Goal: Transaction & Acquisition: Purchase product/service

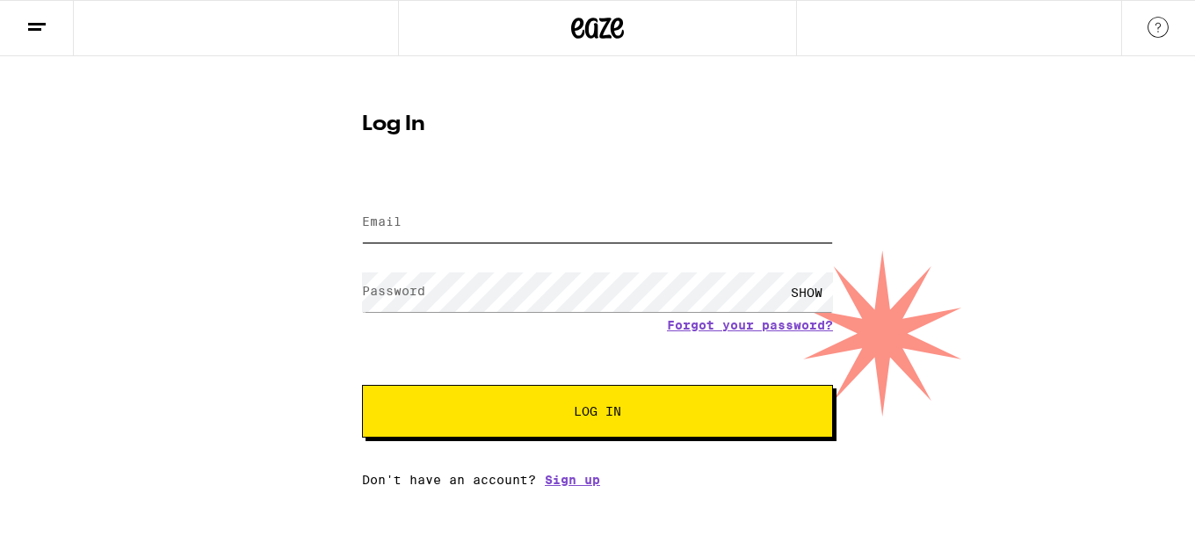
type input "pennbarnesphoto@gmail.com"
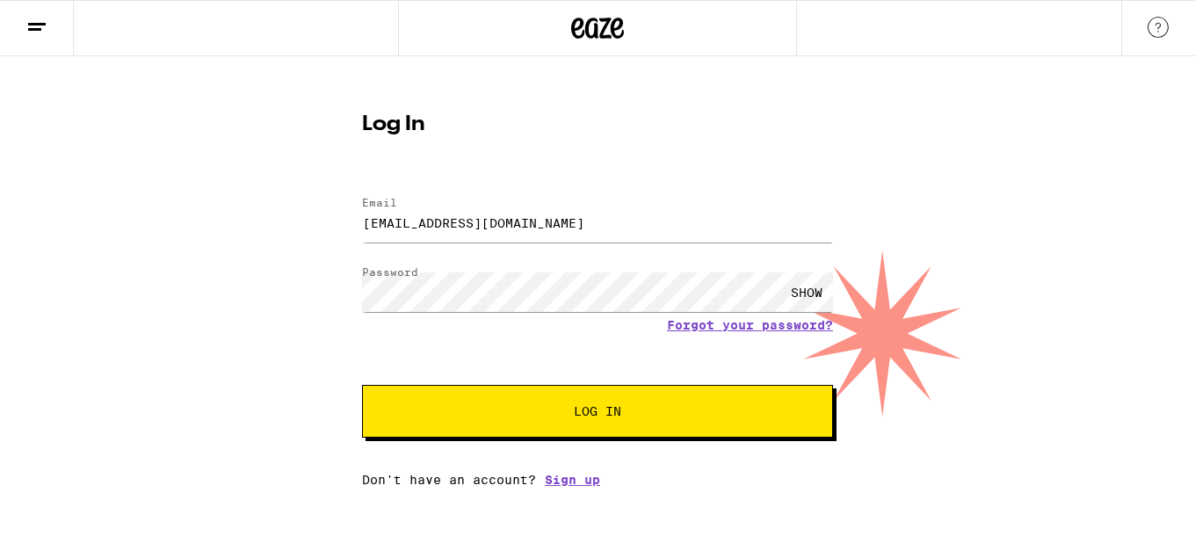
click at [549, 402] on button "Log In" at bounding box center [597, 411] width 471 height 53
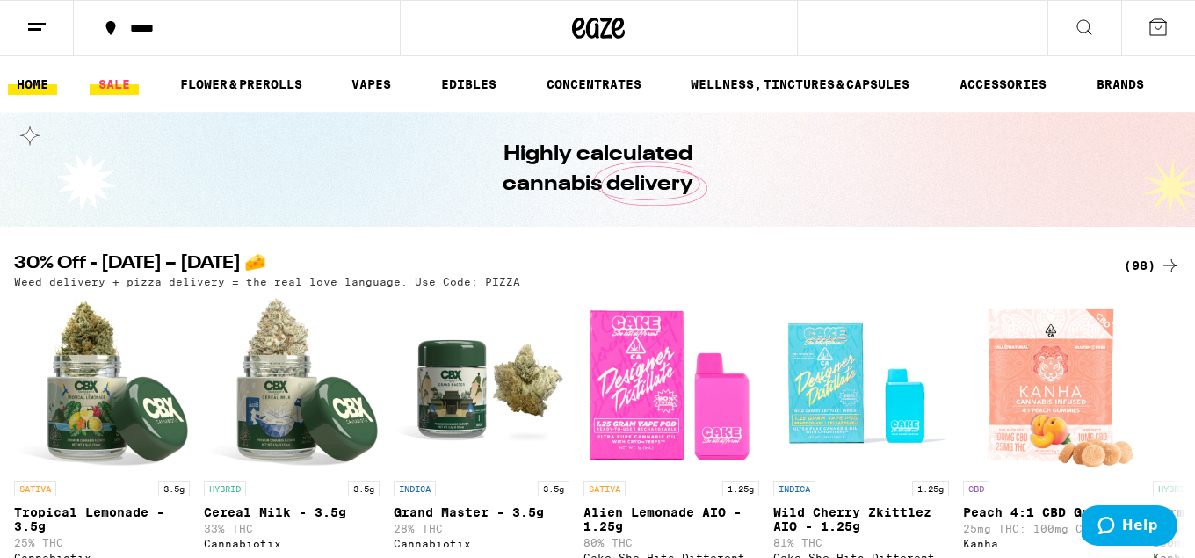
click at [101, 87] on link "SALE" at bounding box center [114, 84] width 49 height 21
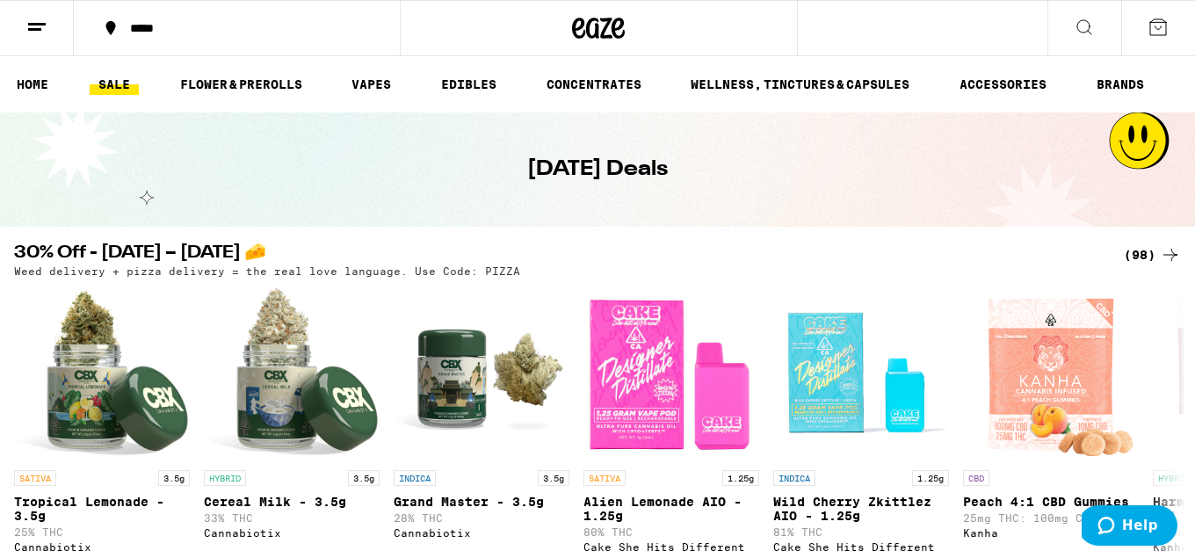
click at [43, 98] on ul "HOME SALE FLOWER & PREROLLS VAPES EDIBLES CONCENTRATES WELLNESS, TINCTURES & CA…" at bounding box center [597, 84] width 1195 height 56
click at [43, 91] on link "HOME" at bounding box center [32, 84] width 49 height 21
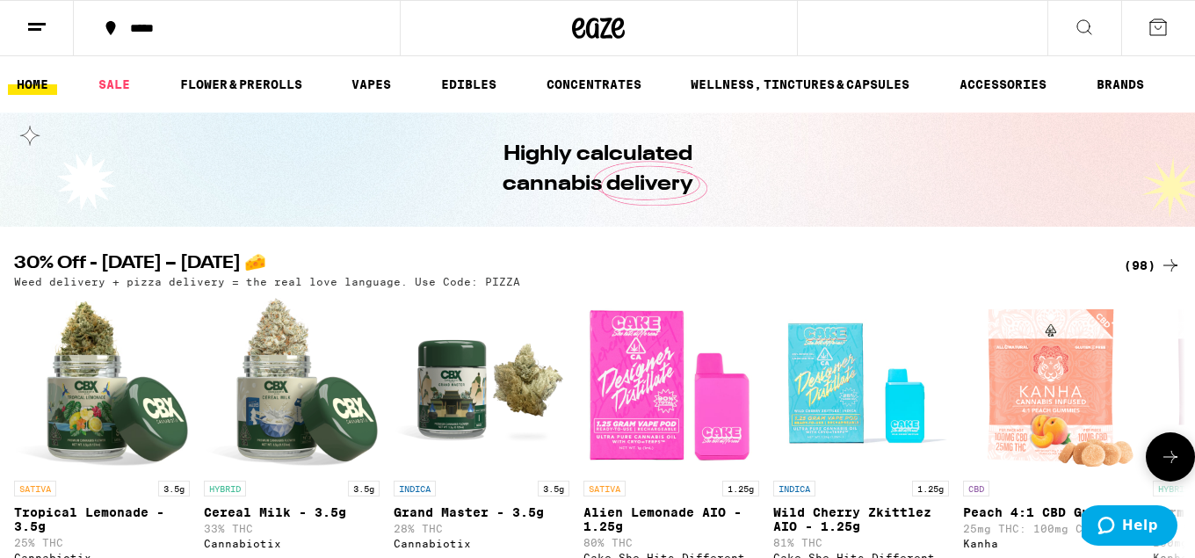
scroll to position [1, 0]
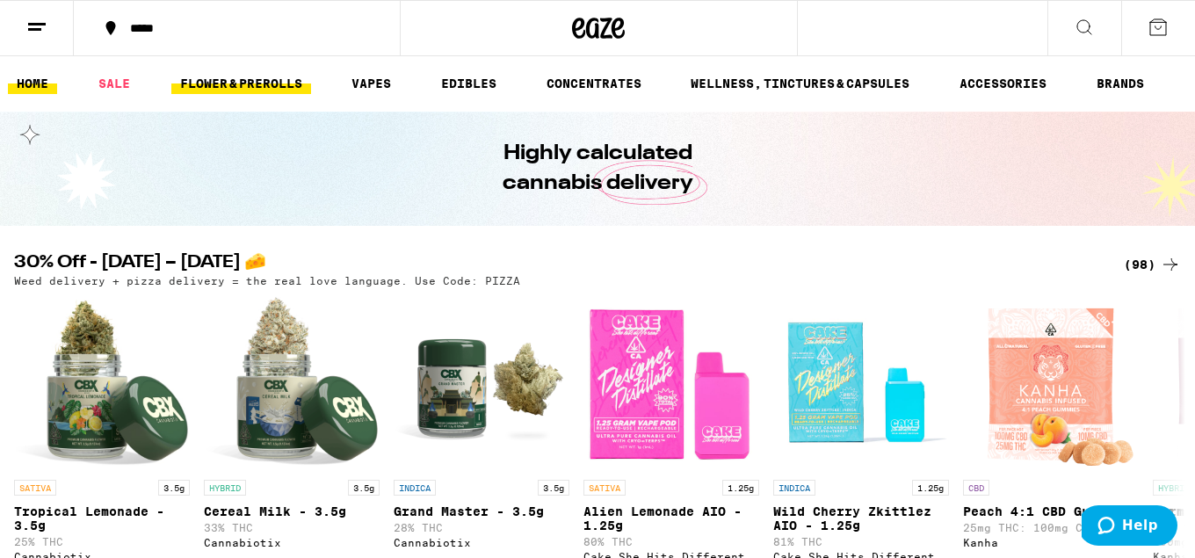
click at [253, 74] on link "FLOWER & PREROLLS" at bounding box center [241, 83] width 140 height 21
click at [228, 81] on link "FLOWER & PREROLLS" at bounding box center [241, 83] width 140 height 21
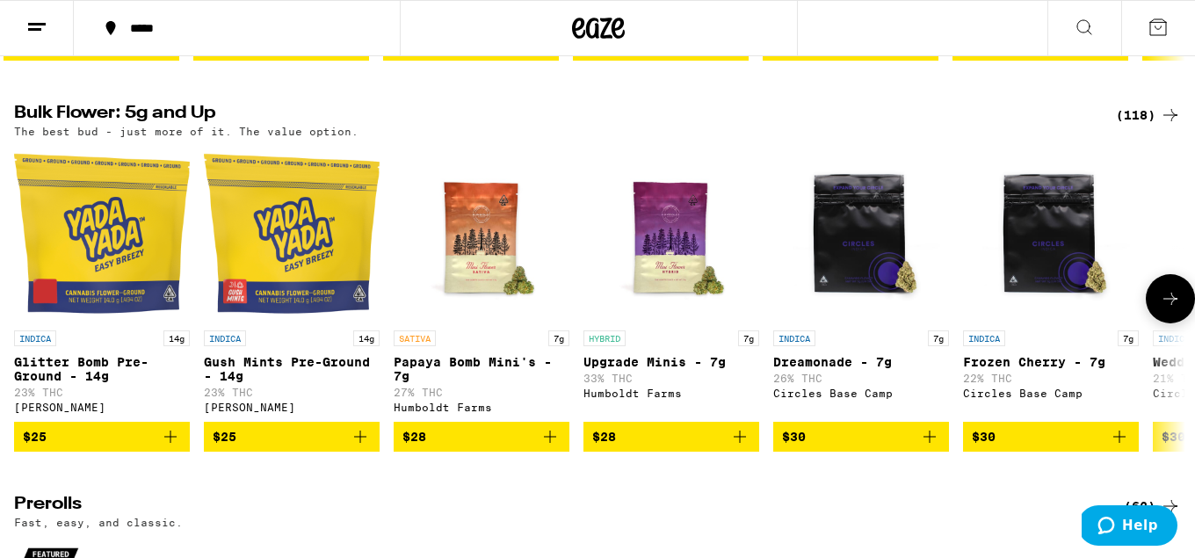
scroll to position [569, 0]
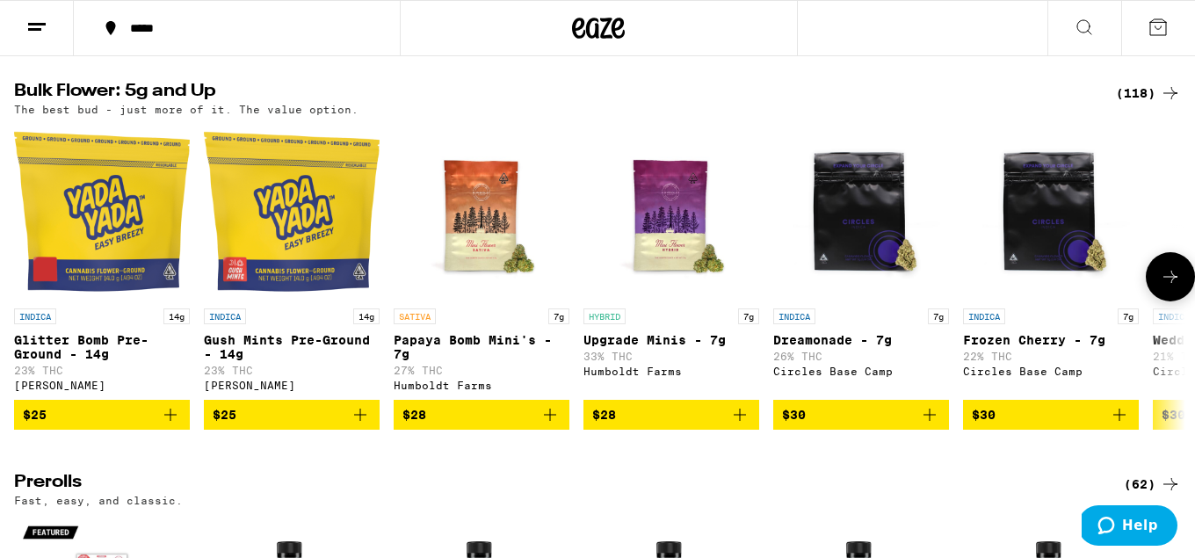
click at [1168, 277] on button at bounding box center [1170, 276] width 49 height 49
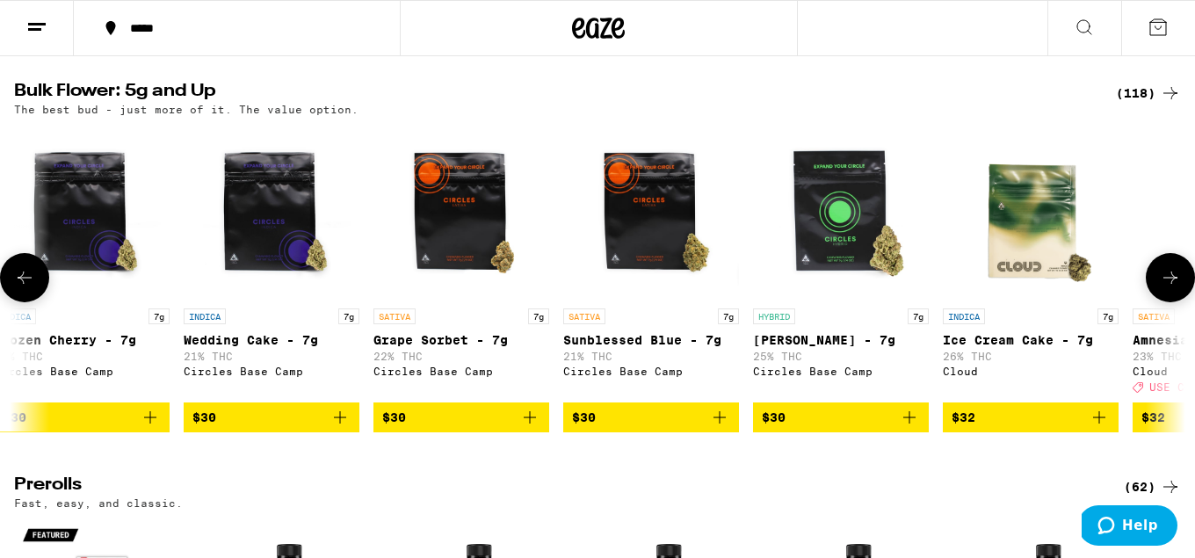
scroll to position [0, 976]
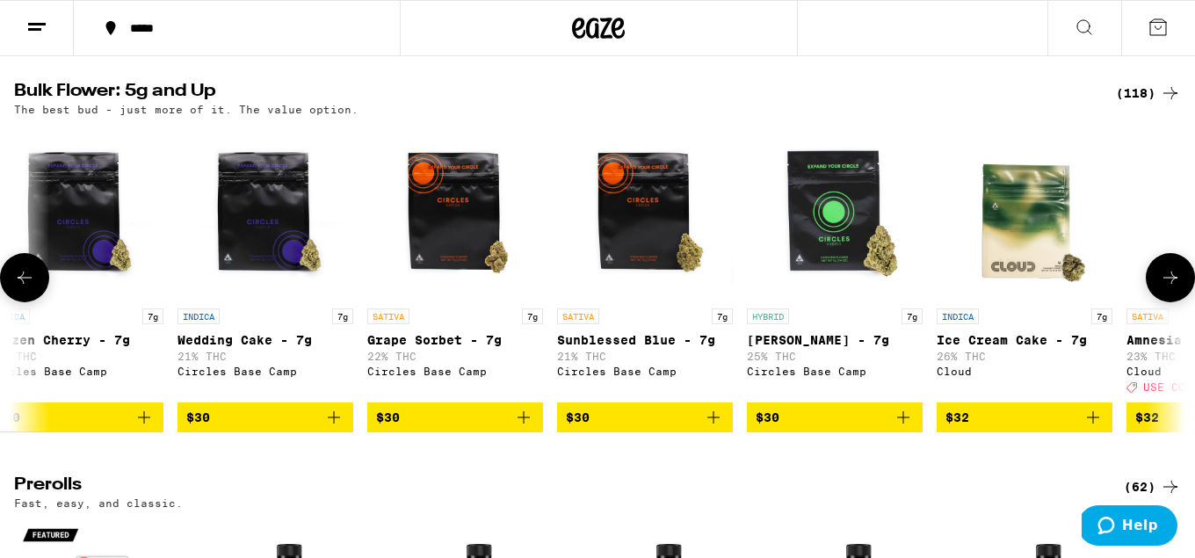
click at [1165, 288] on icon at bounding box center [1170, 277] width 21 height 21
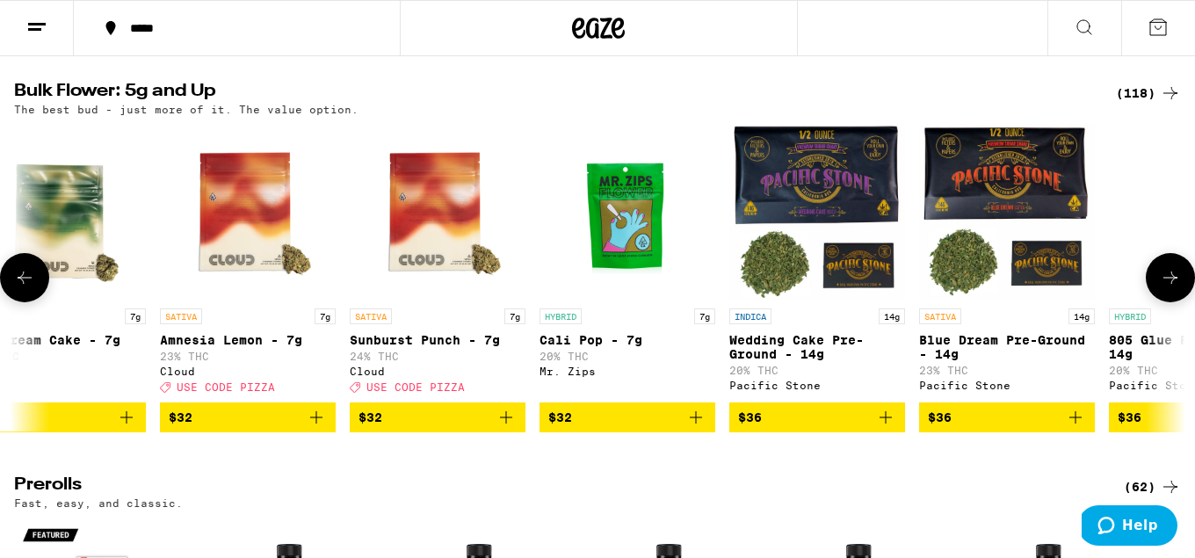
scroll to position [0, 1951]
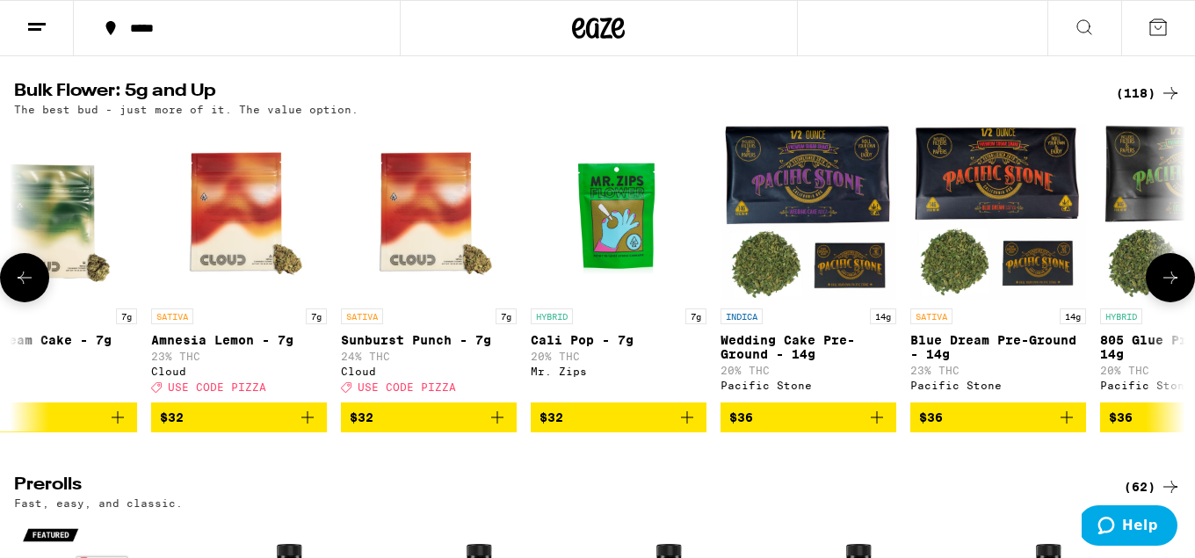
click at [1165, 288] on icon at bounding box center [1170, 277] width 21 height 21
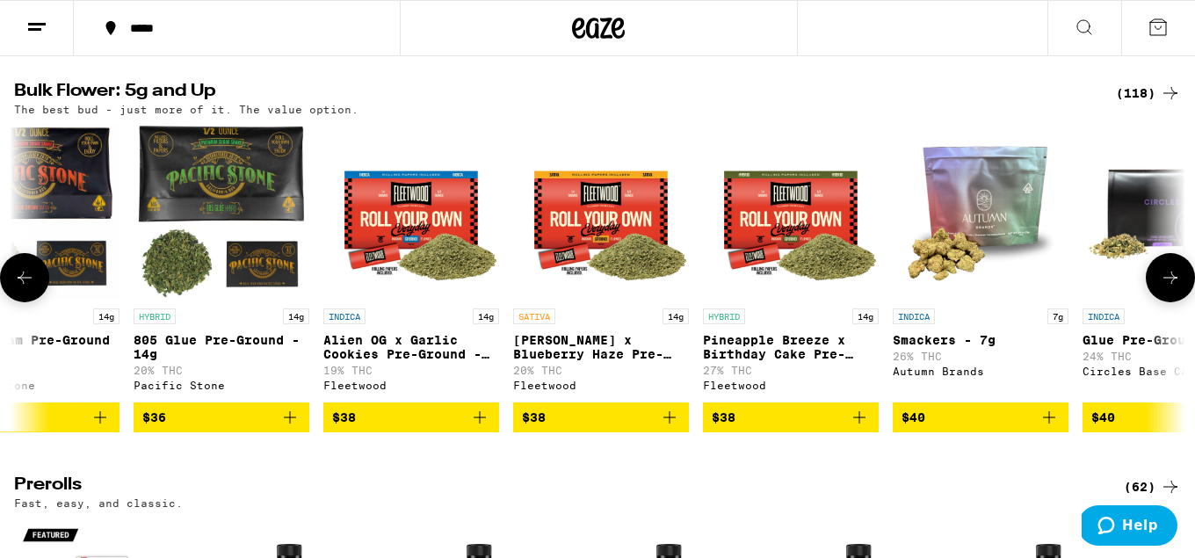
scroll to position [0, 2927]
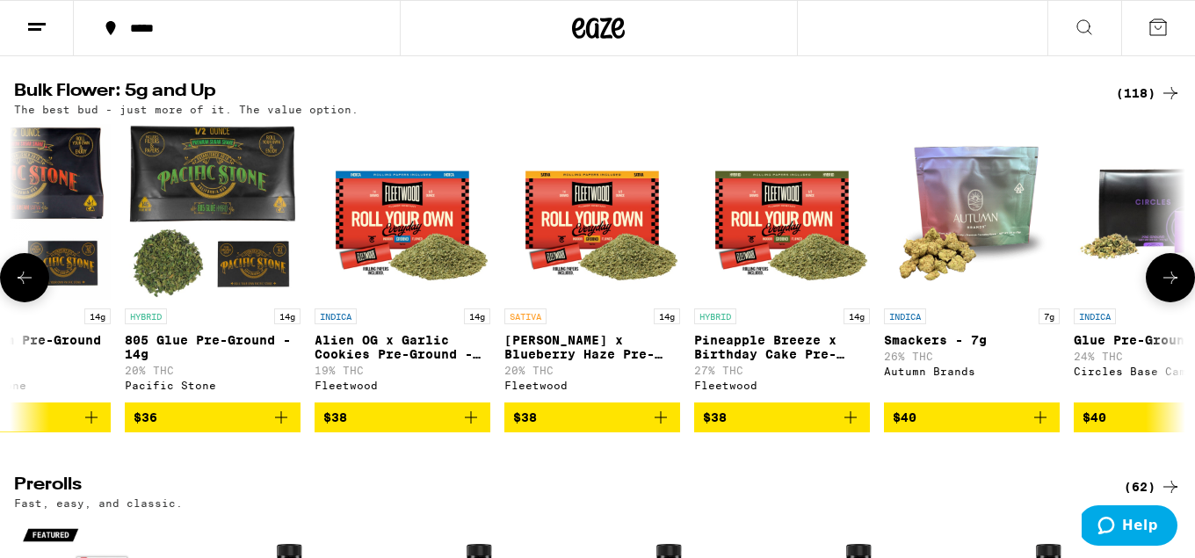
click at [1165, 288] on icon at bounding box center [1170, 277] width 21 height 21
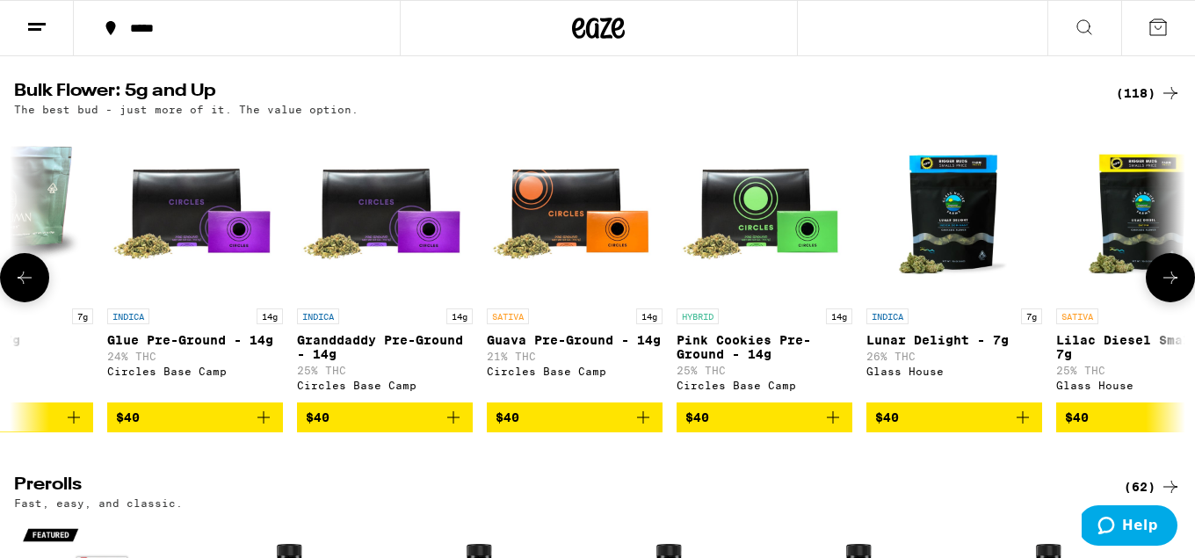
scroll to position [0, 3902]
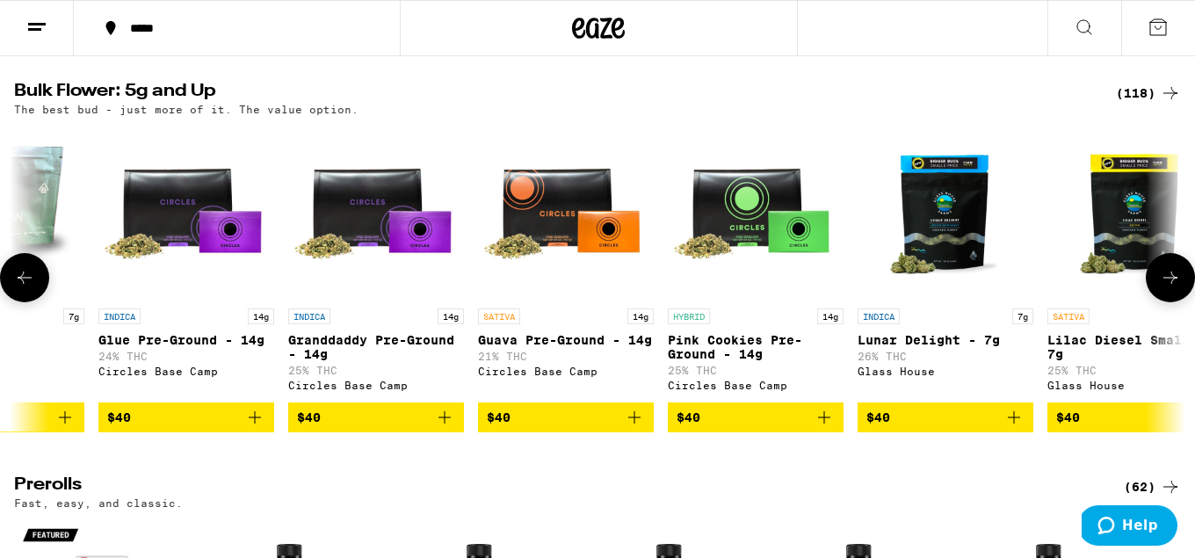
click at [1165, 288] on icon at bounding box center [1170, 277] width 21 height 21
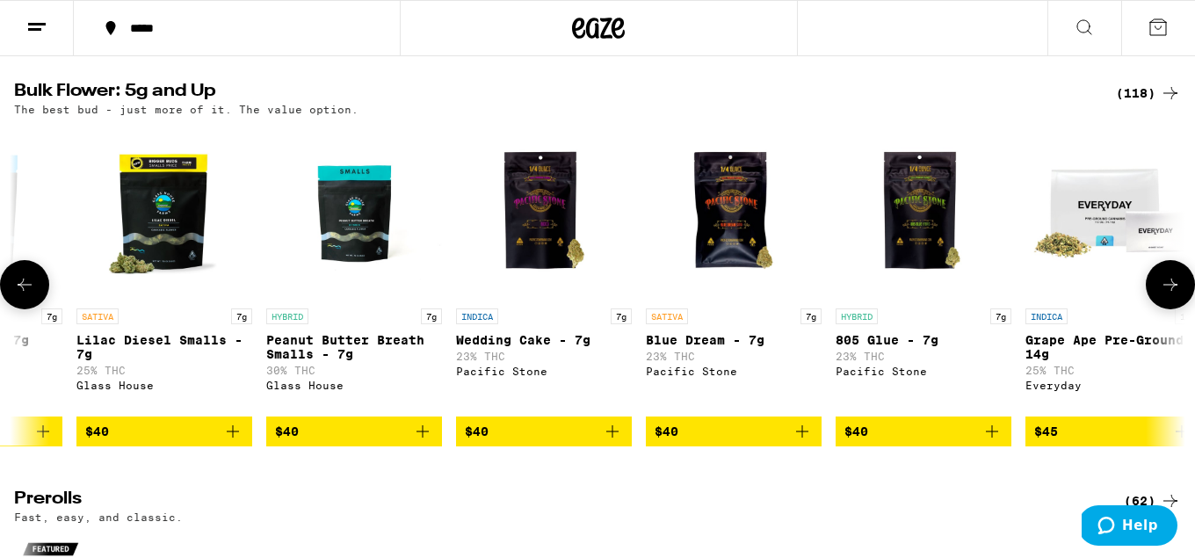
scroll to position [0, 4878]
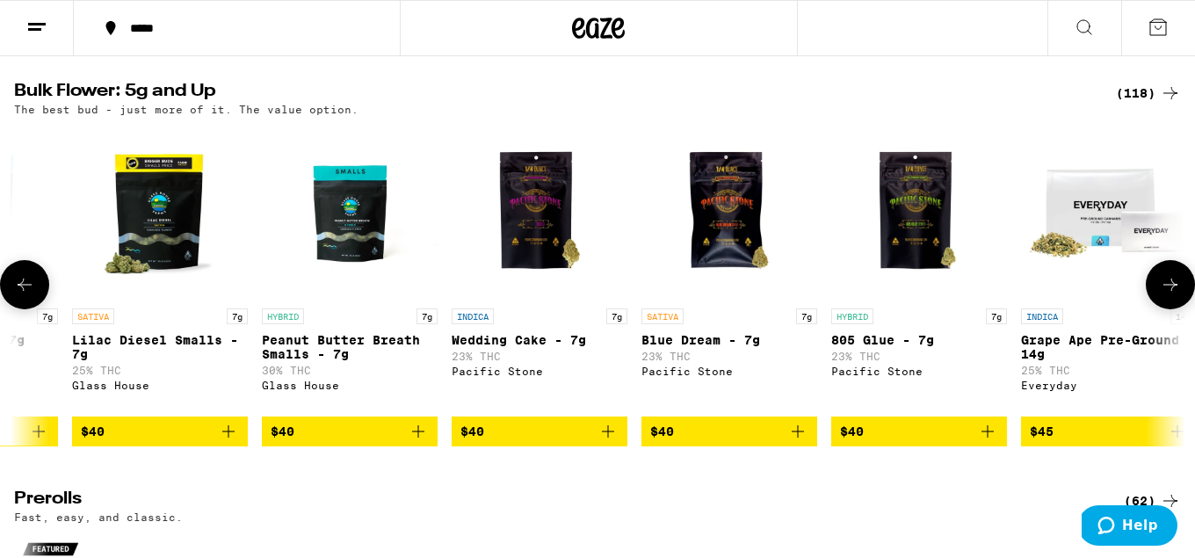
click at [1165, 290] on button at bounding box center [1170, 284] width 49 height 49
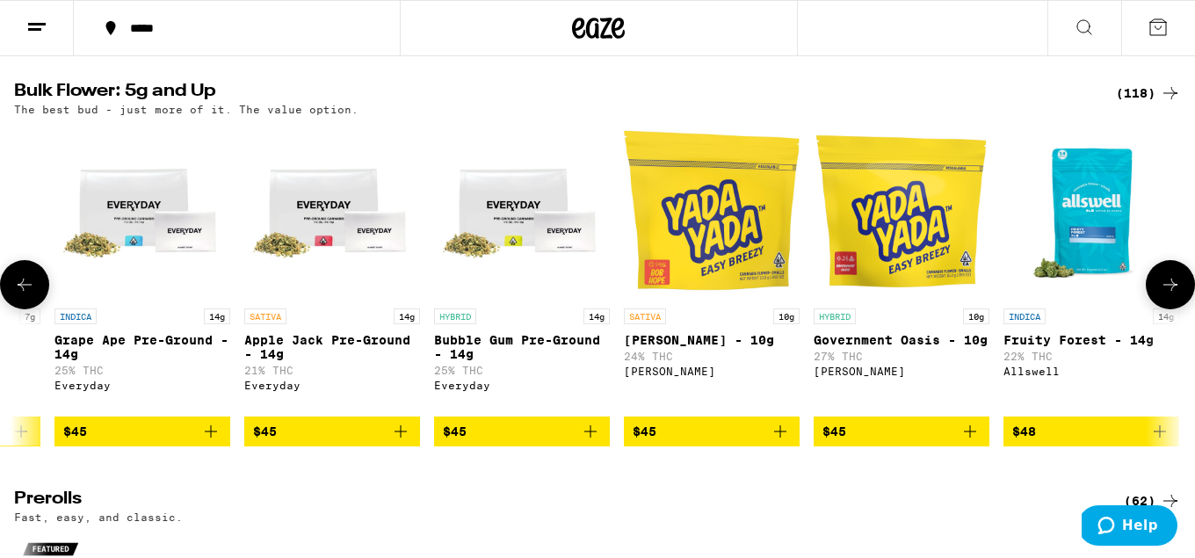
scroll to position [0, 5853]
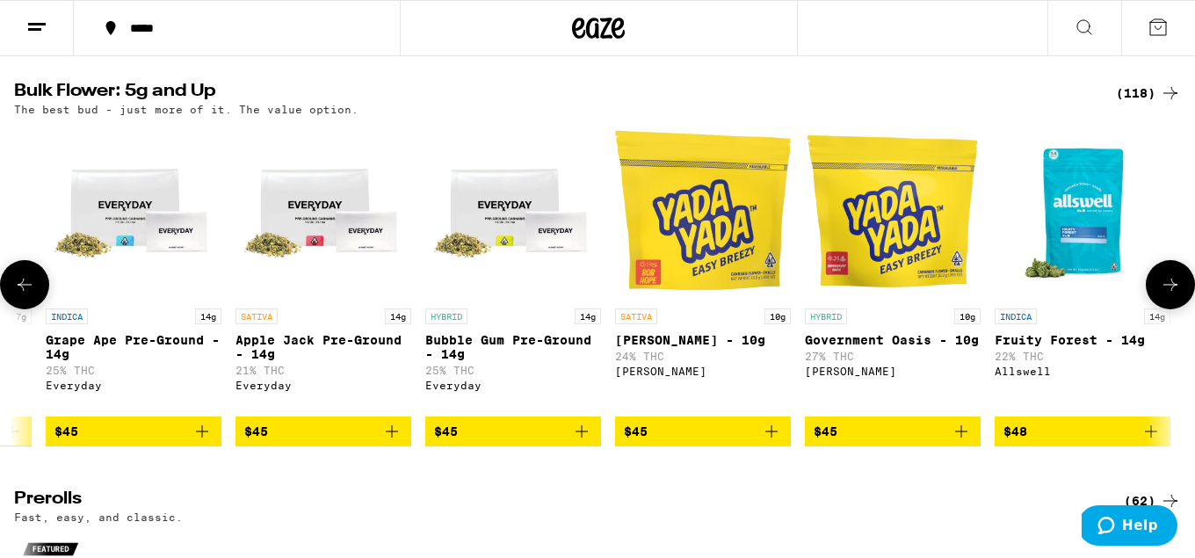
click at [1166, 309] on button at bounding box center [1170, 284] width 49 height 49
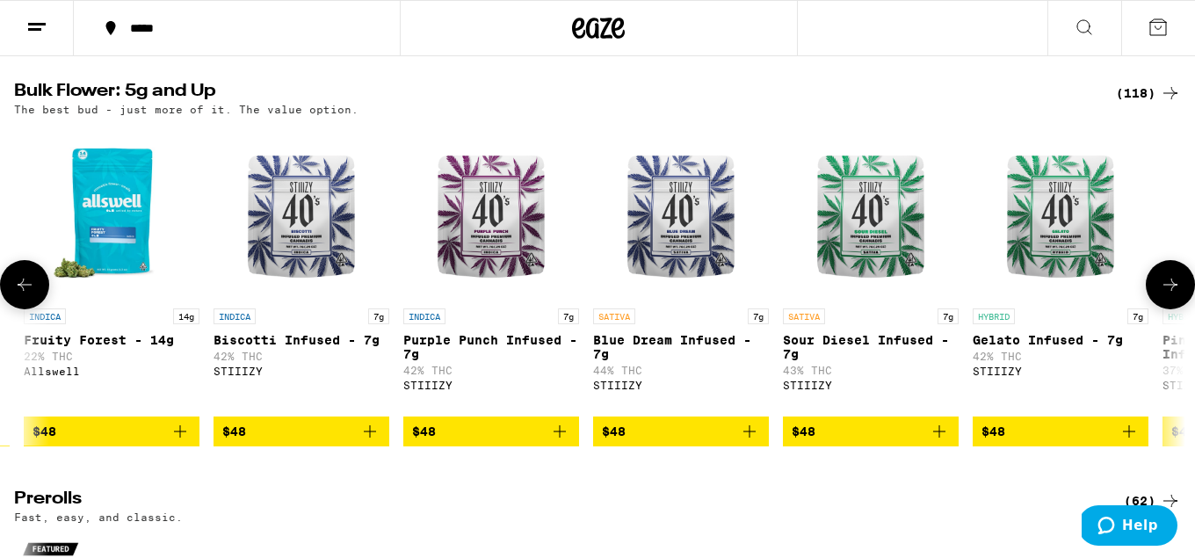
scroll to position [0, 6829]
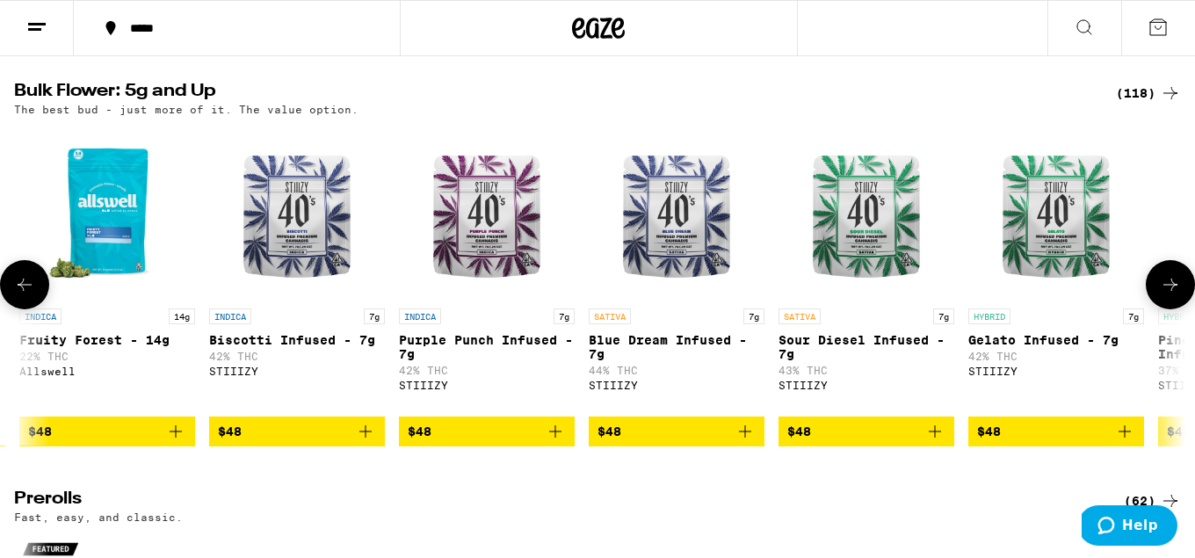
click at [1164, 295] on icon at bounding box center [1170, 284] width 21 height 21
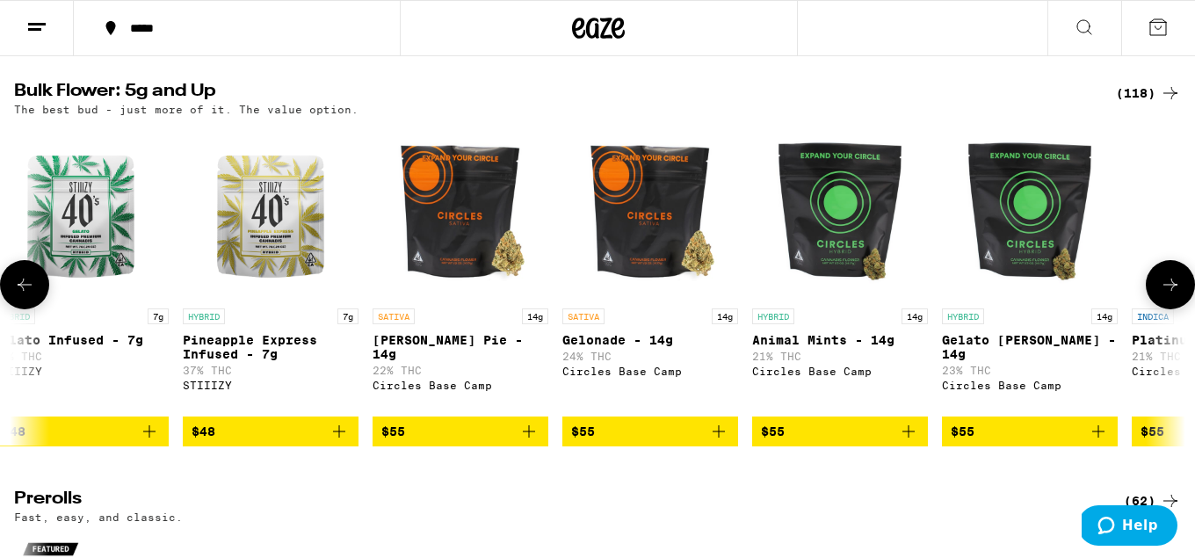
click at [1164, 295] on icon at bounding box center [1170, 284] width 21 height 21
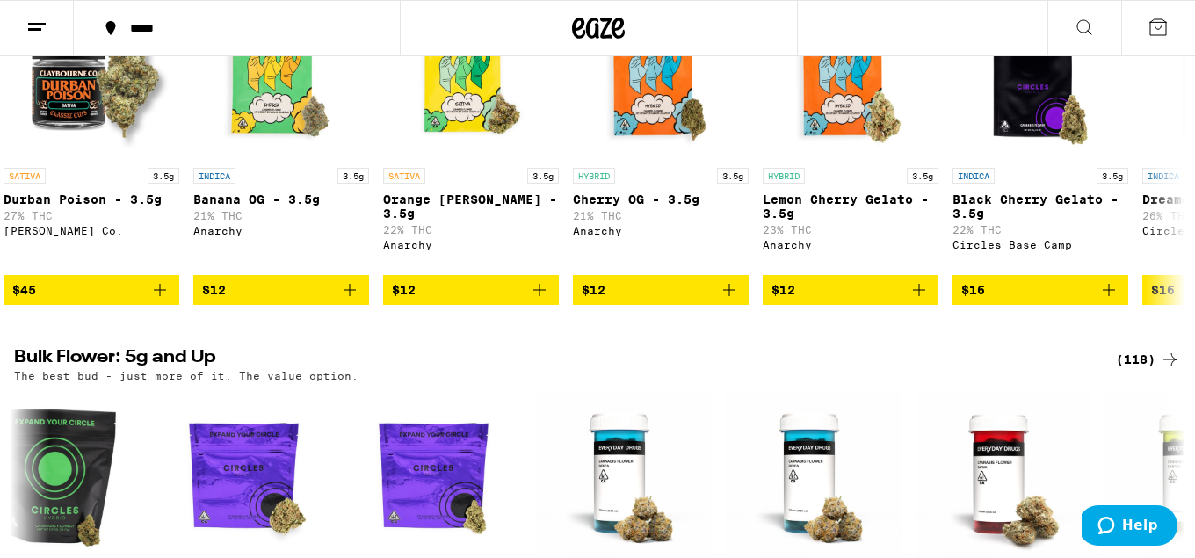
scroll to position [0, 0]
